Goal: Find specific page/section: Find specific page/section

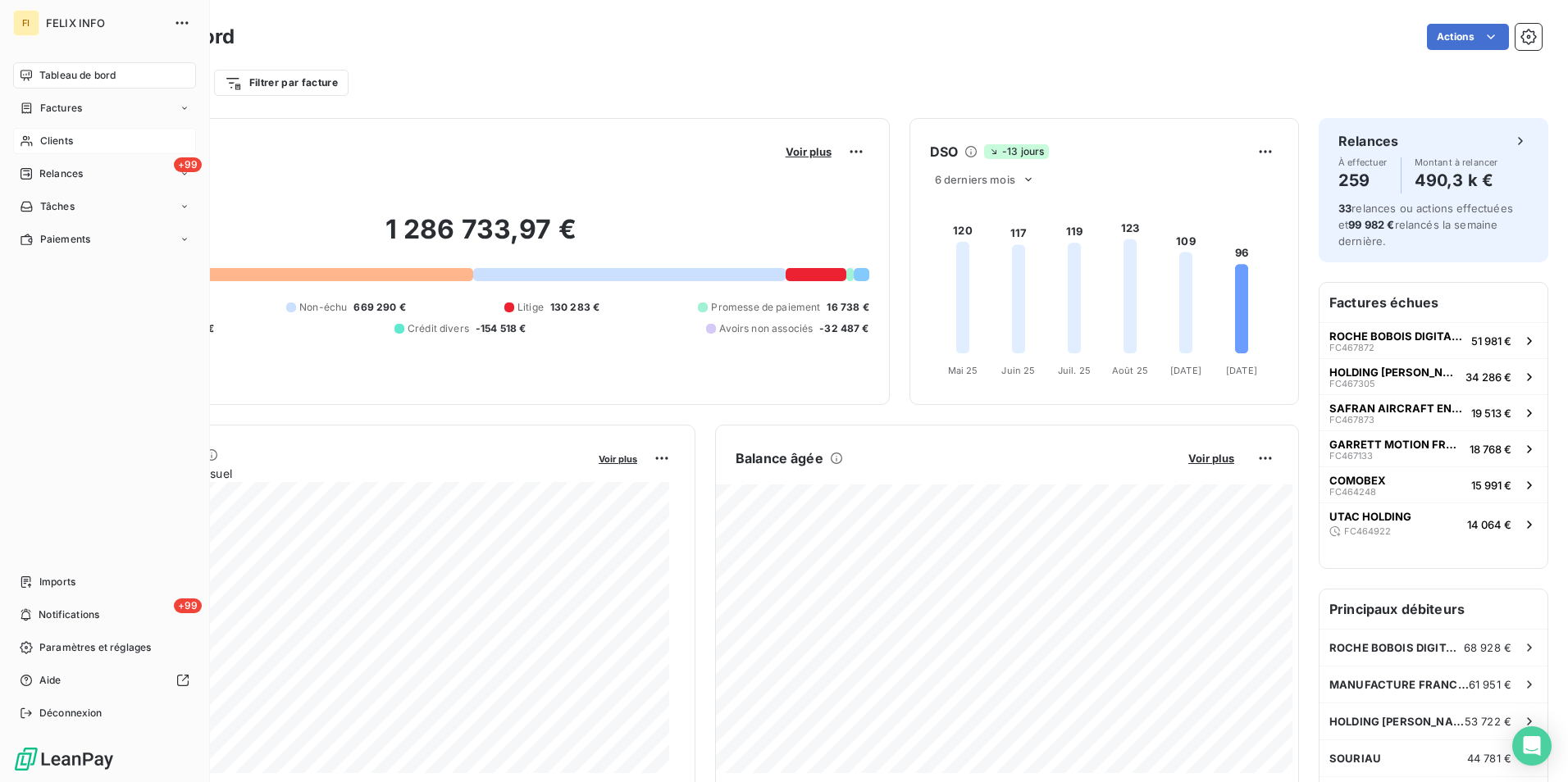
click at [59, 138] on span "Clients" at bounding box center [56, 141] width 32 height 15
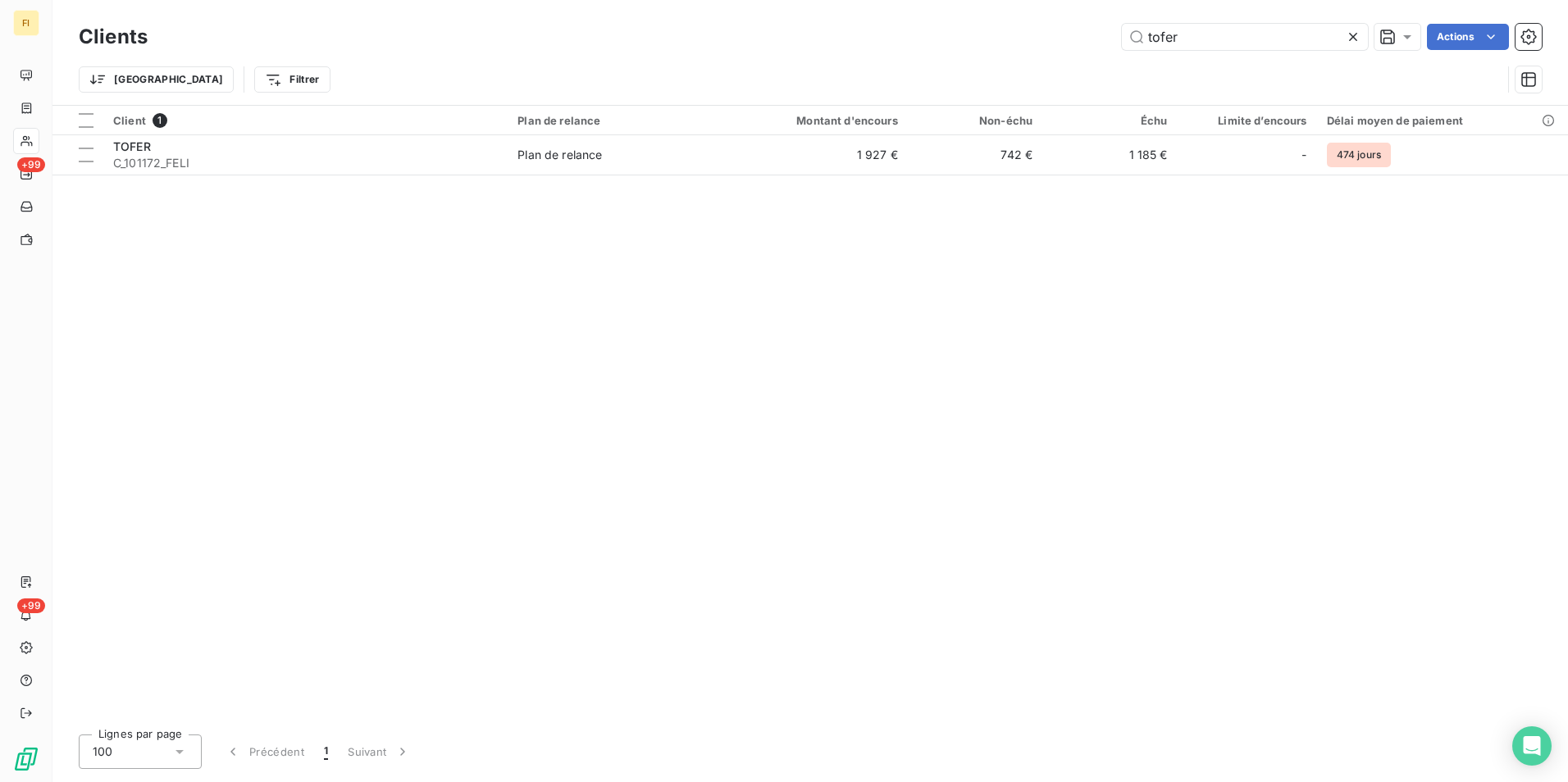
drag, startPoint x: 1199, startPoint y: 37, endPoint x: 944, endPoint y: 39, distance: 255.0
click at [1023, 39] on div "tofer Actions" at bounding box center [854, 37] width 1374 height 27
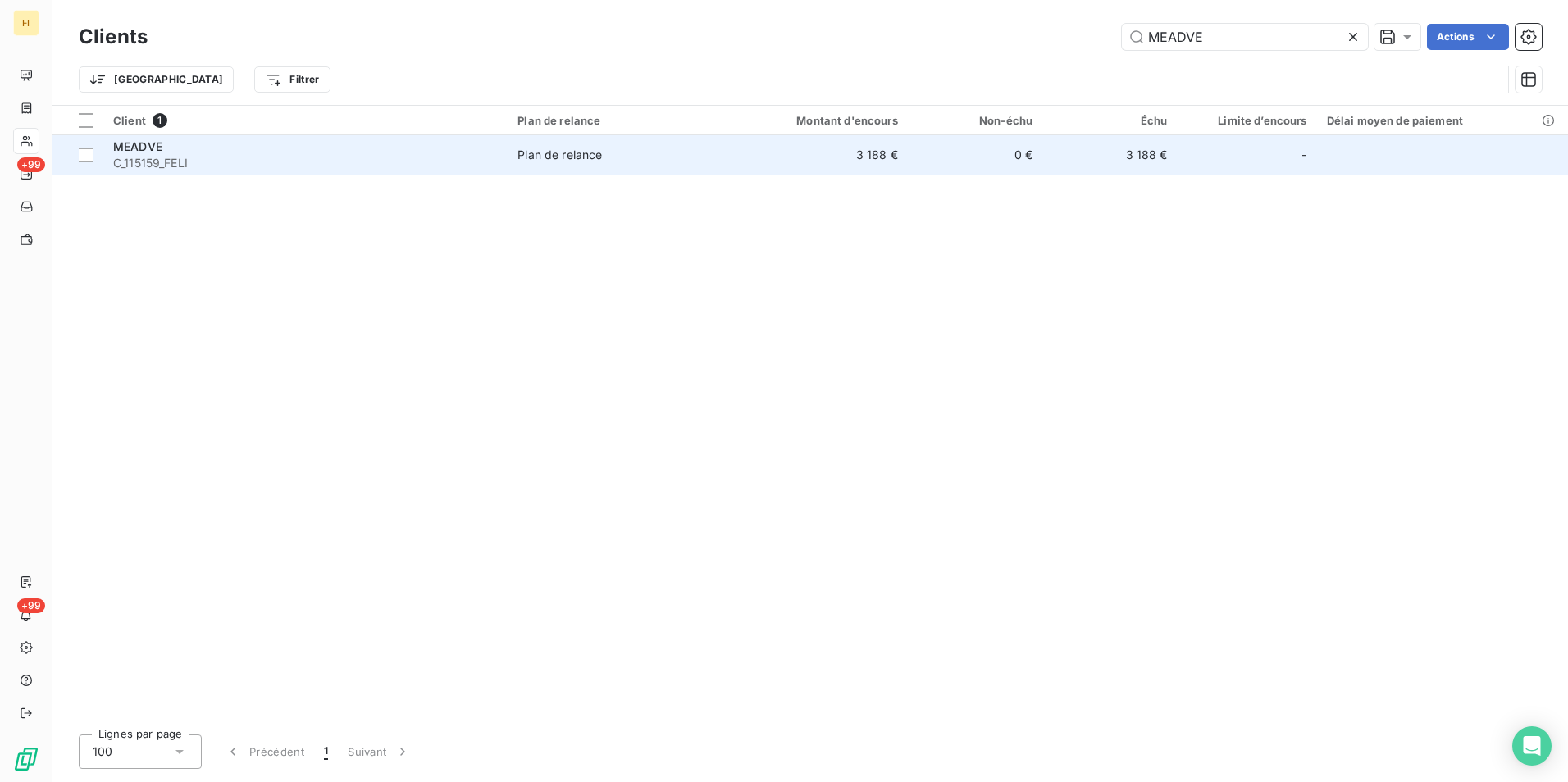
type input "MEADVE"
click at [766, 161] on td "3 188 €" at bounding box center [816, 154] width 180 height 39
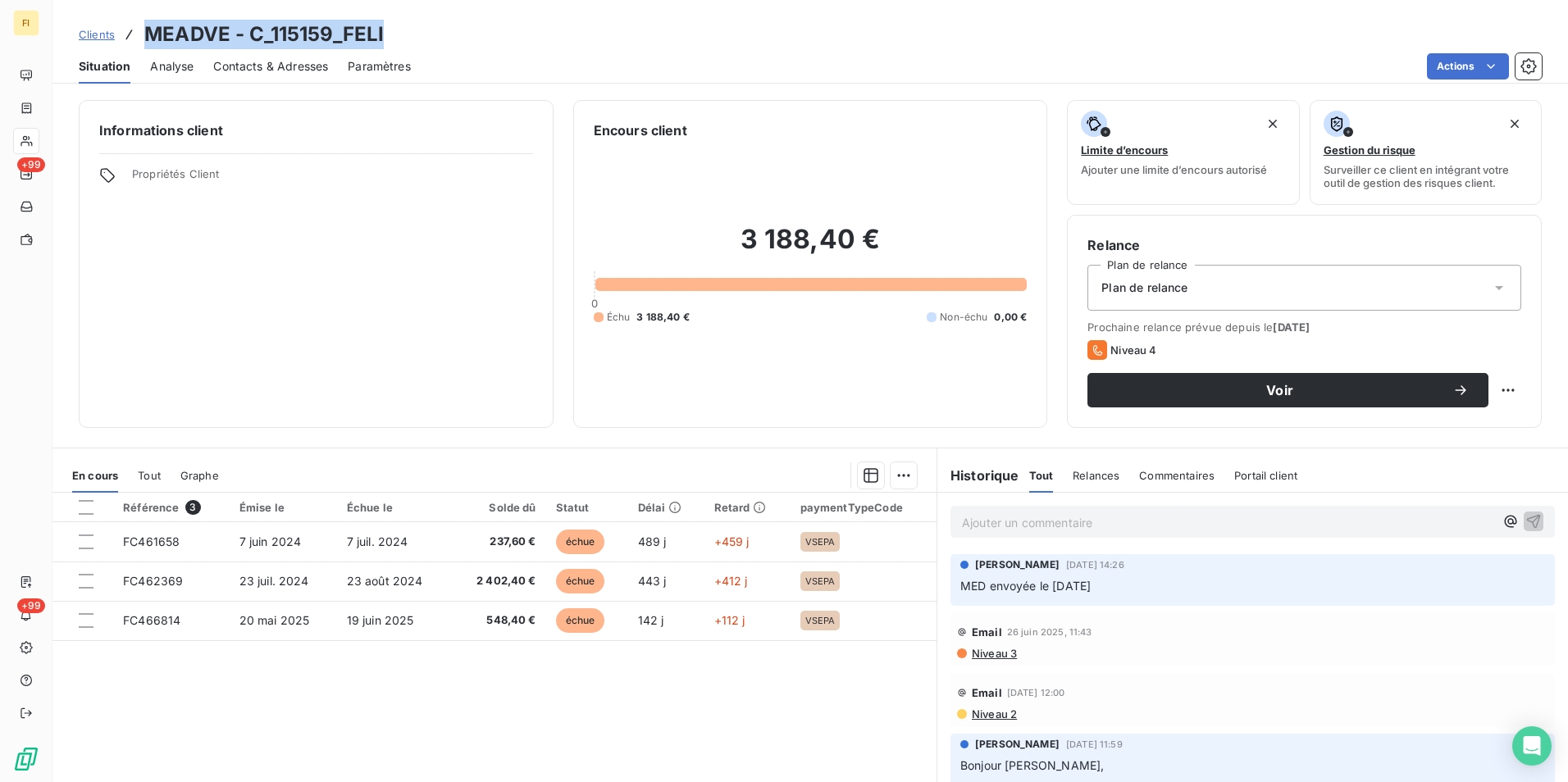
drag, startPoint x: 349, startPoint y: 32, endPoint x: 149, endPoint y: 32, distance: 200.0
click at [149, 32] on div "Clients MEADVE - C_115159_FELI" at bounding box center [810, 35] width 1515 height 30
click at [100, 37] on span "Clients" at bounding box center [96, 35] width 36 height 13
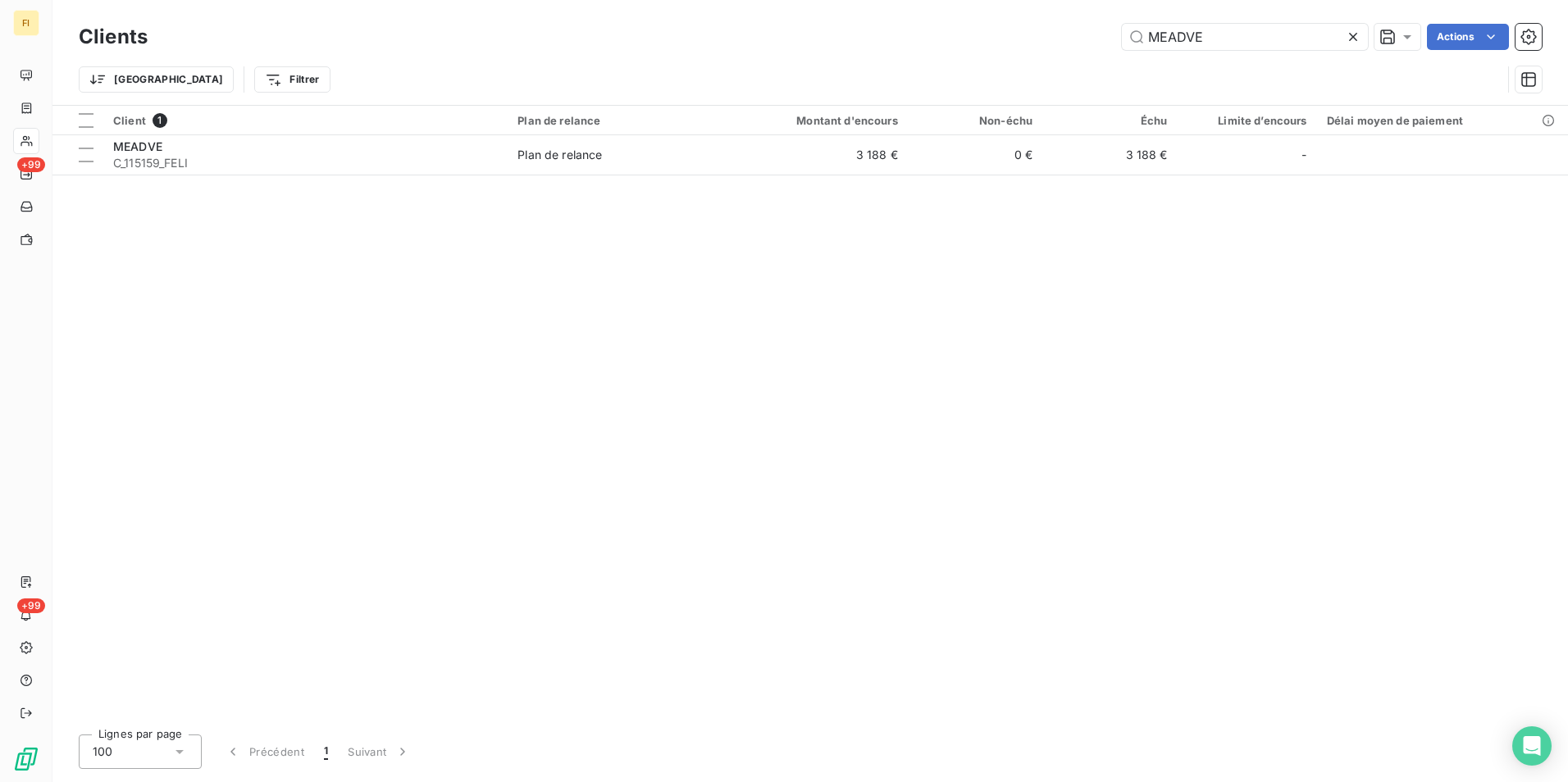
drag, startPoint x: 1228, startPoint y: 42, endPoint x: 868, endPoint y: 66, distance: 360.8
click at [980, 47] on div "MEADVE Actions" at bounding box center [854, 37] width 1374 height 27
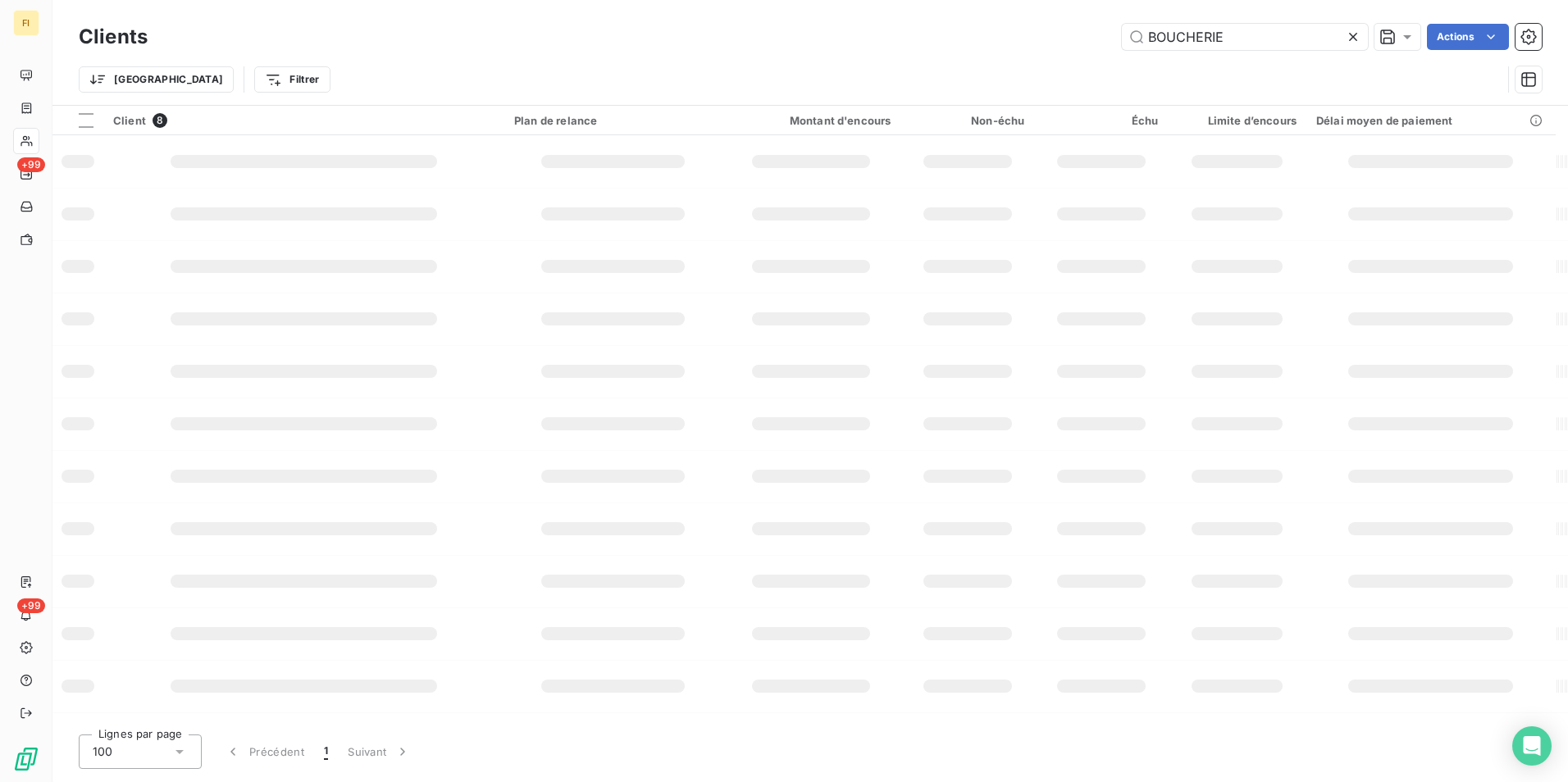
type input "BOUCHERIE"
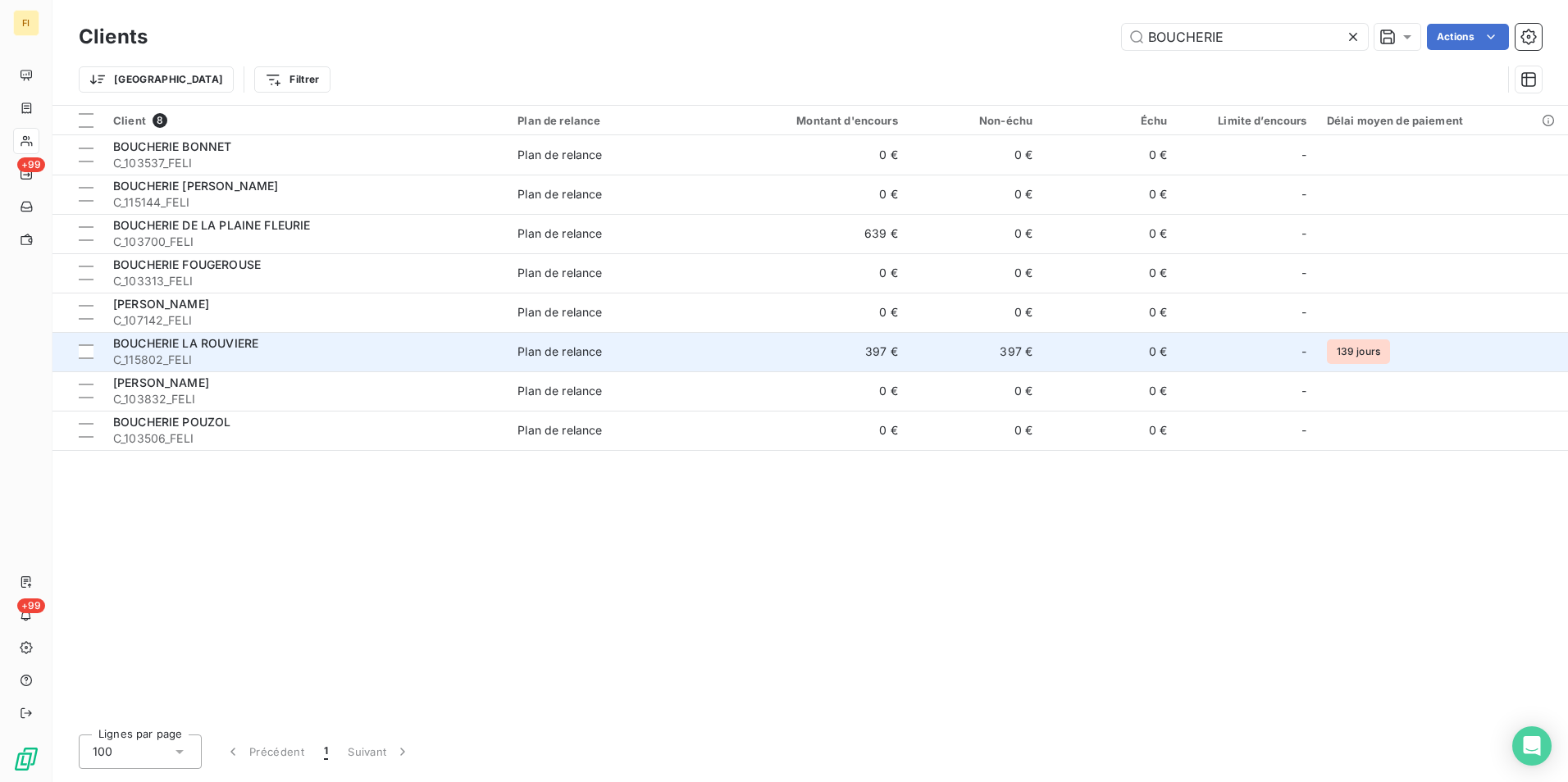
click at [385, 353] on span "C_115802_FELI" at bounding box center [305, 360] width 385 height 17
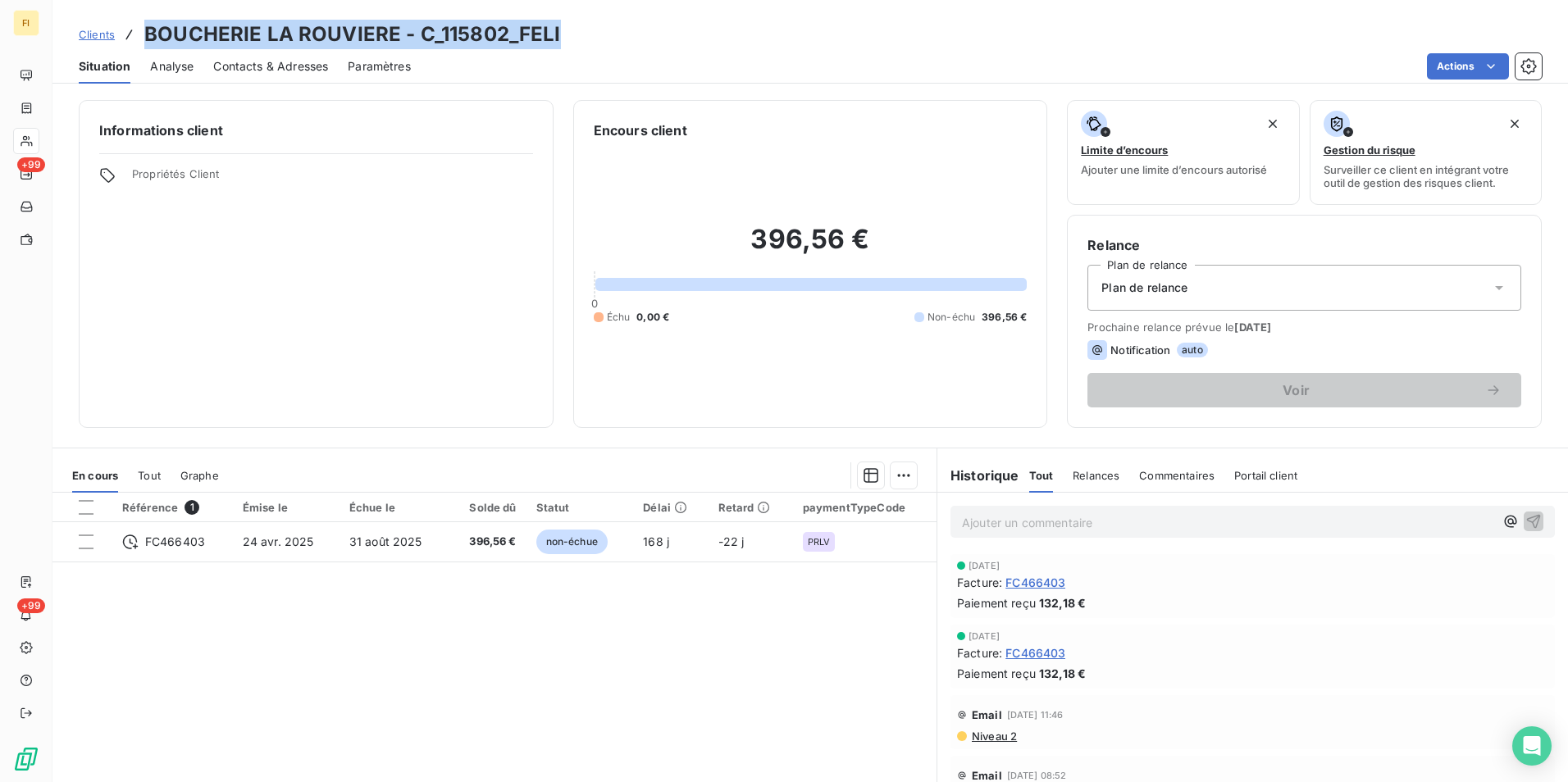
drag, startPoint x: 593, startPoint y: 36, endPoint x: 148, endPoint y: 39, distance: 445.0
click at [148, 39] on div "Clients BOUCHERIE LA ROUVIERE - C_115802_FELI" at bounding box center [810, 35] width 1515 height 30
drag, startPoint x: 148, startPoint y: 39, endPoint x: 471, endPoint y: 36, distance: 323.0
copy h3 "BOUCHERIE LA ROUVIERE - C_115802_FELI"
